Goal: Information Seeking & Learning: Learn about a topic

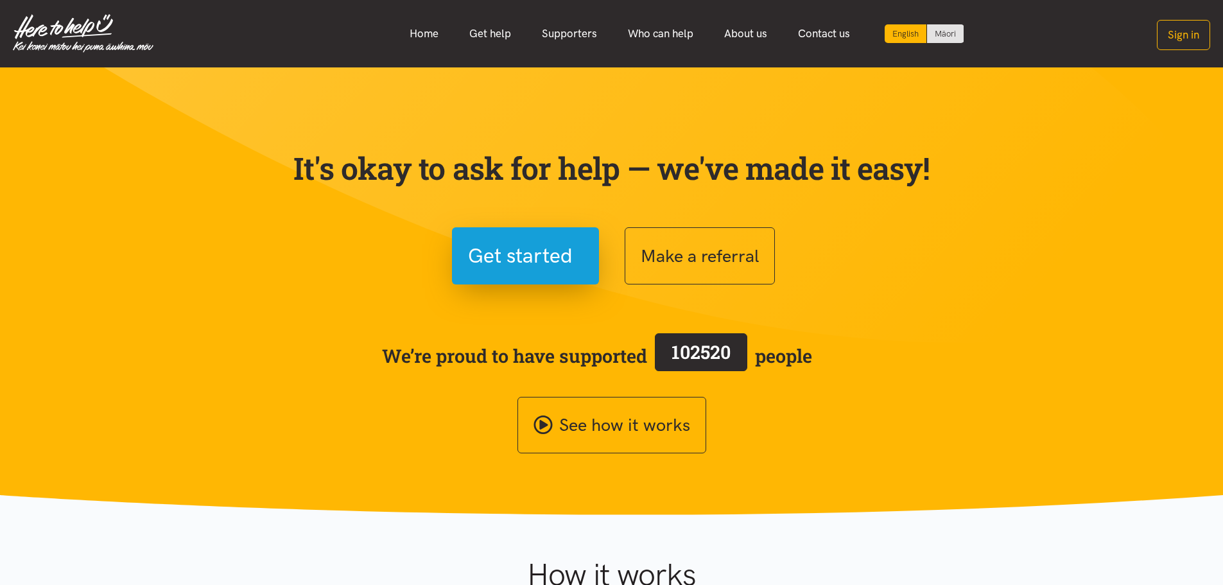
click at [405, 19] on div "English Māori Home Get help Supporters Who can help About us" at bounding box center [611, 34] width 1223 height 42
click at [417, 25] on link "Home" at bounding box center [424, 34] width 60 height 28
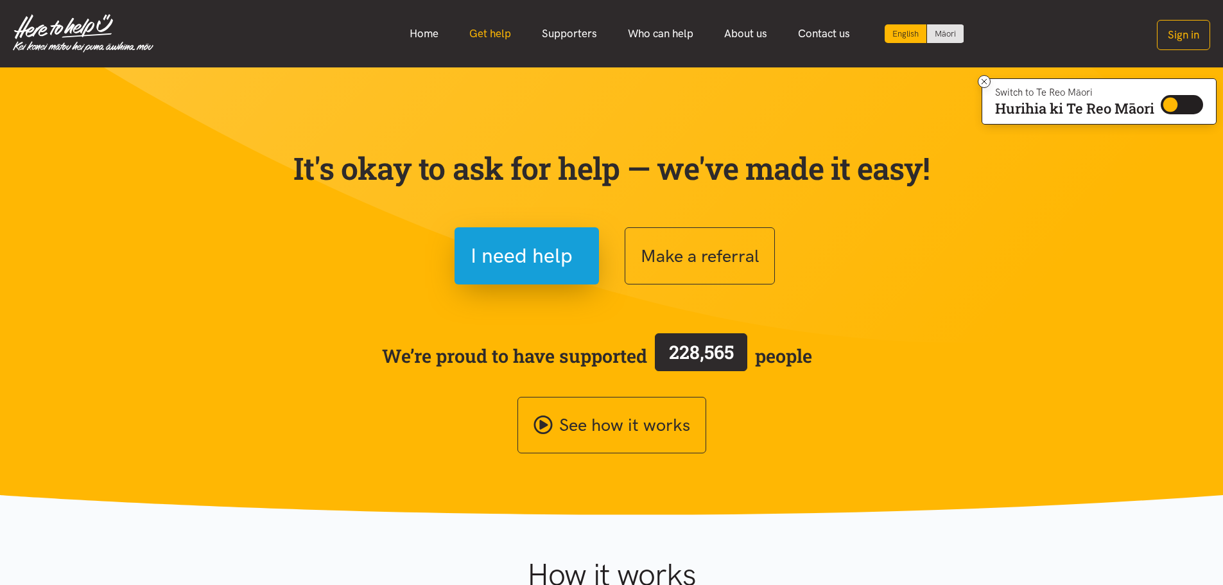
click at [486, 37] on link "Get help" at bounding box center [490, 34] width 73 height 28
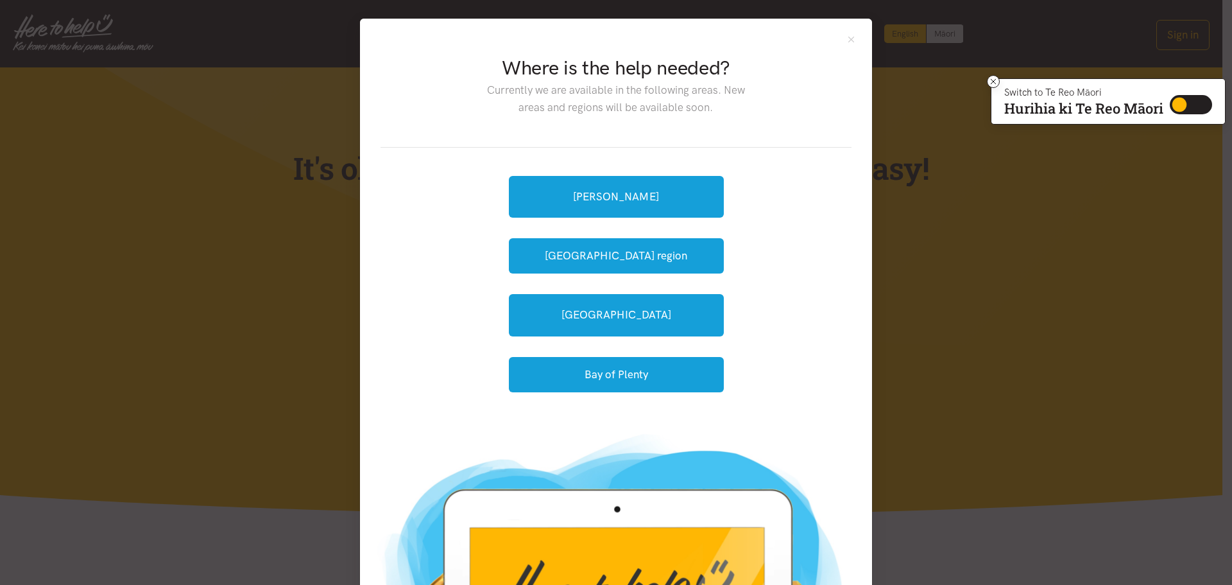
drag, startPoint x: 245, startPoint y: 255, endPoint x: 139, endPoint y: 253, distance: 105.3
click at [238, 255] on div "Where is the help needed? Currently we are available in the following areas. Ne…" at bounding box center [616, 292] width 1232 height 585
